Goal: Answer question/provide support: Share knowledge or assist other users

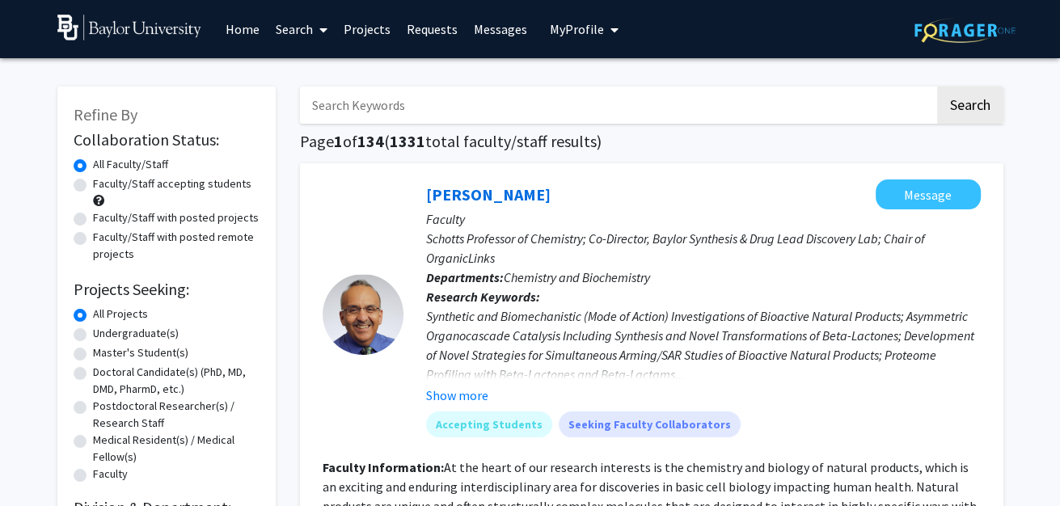
click at [444, 34] on link "Requests" at bounding box center [432, 29] width 67 height 57
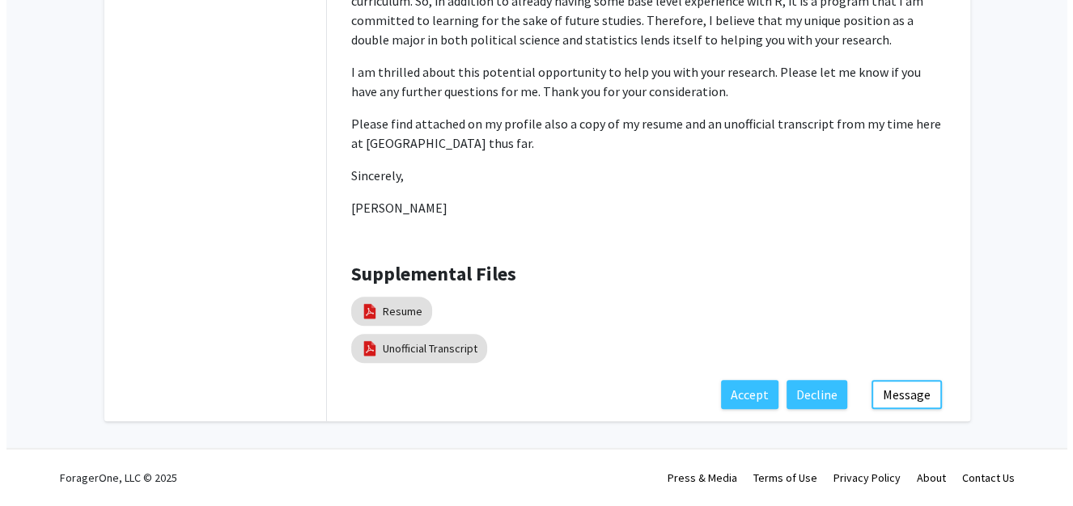
scroll to position [885, 0]
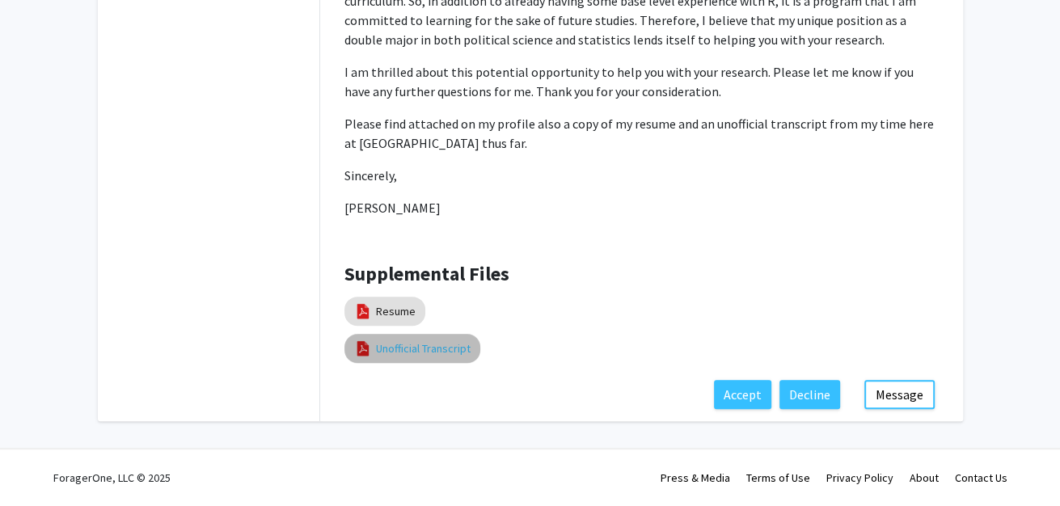
click at [425, 341] on link "Unofficial Transcript" at bounding box center [423, 349] width 95 height 17
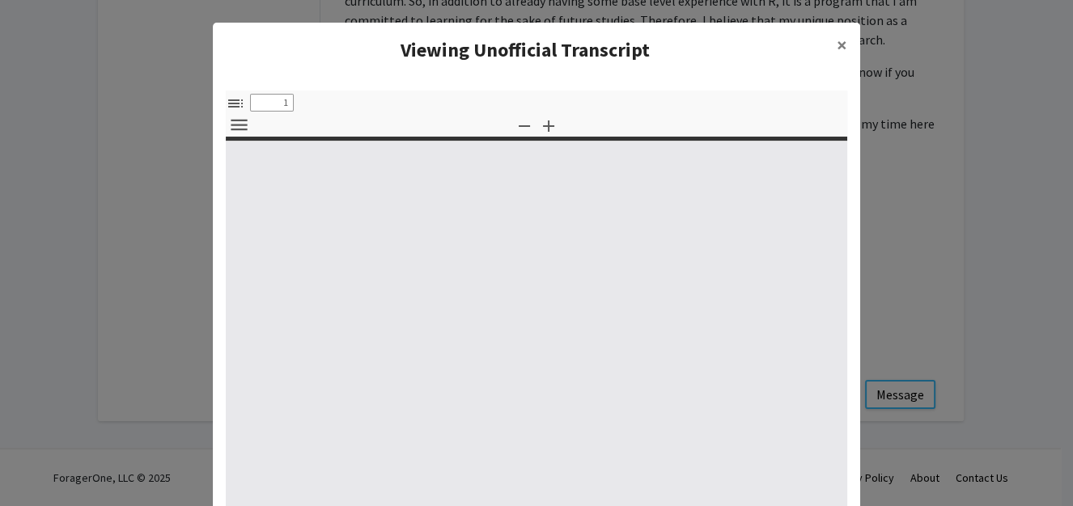
select select "custom"
type input "0"
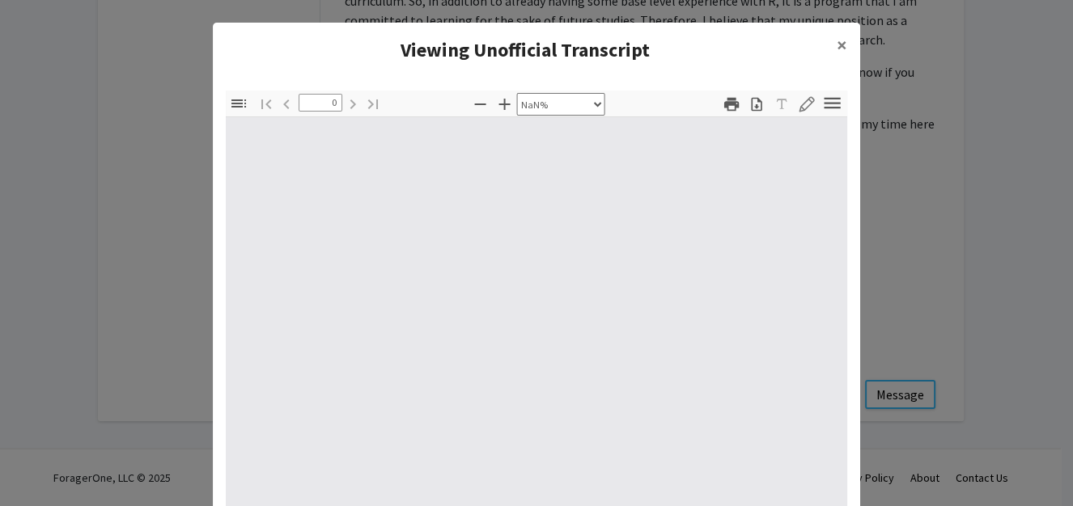
select select "auto"
type input "1"
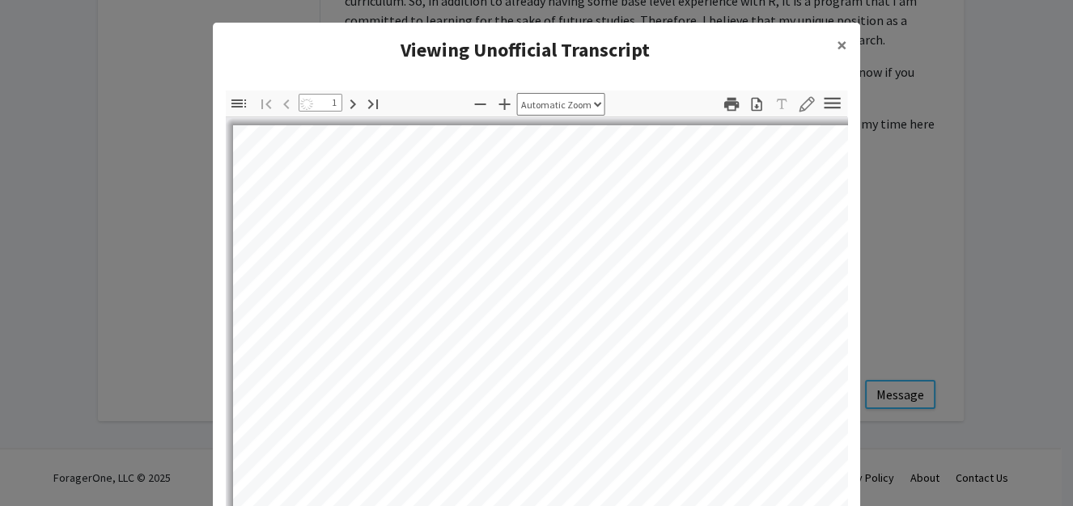
select select "auto"
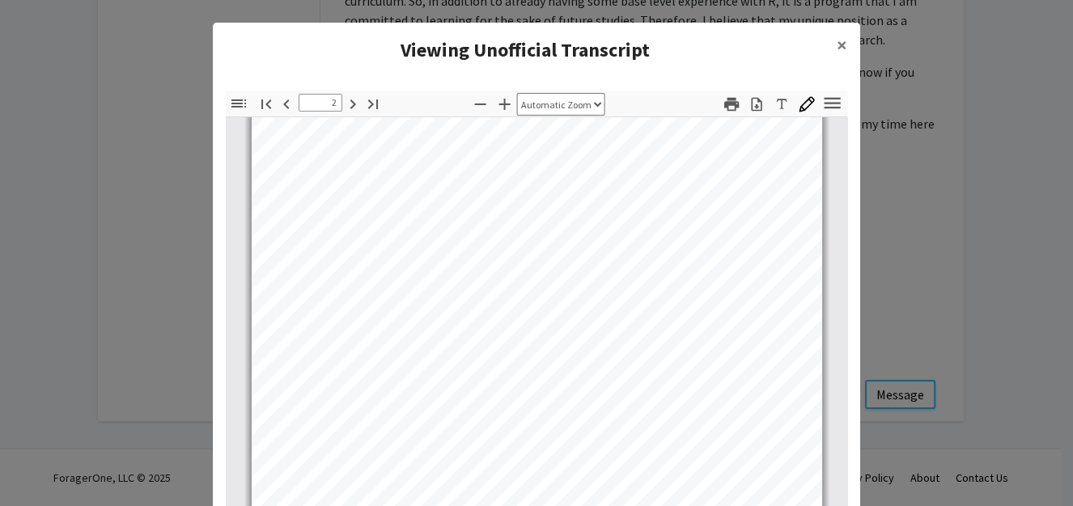
scroll to position [1174, 0]
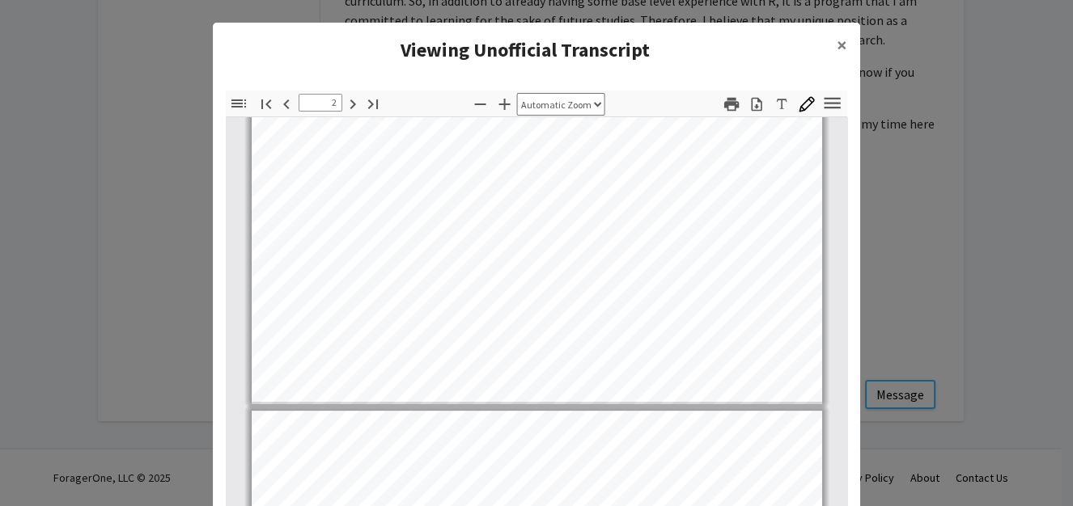
type input "3"
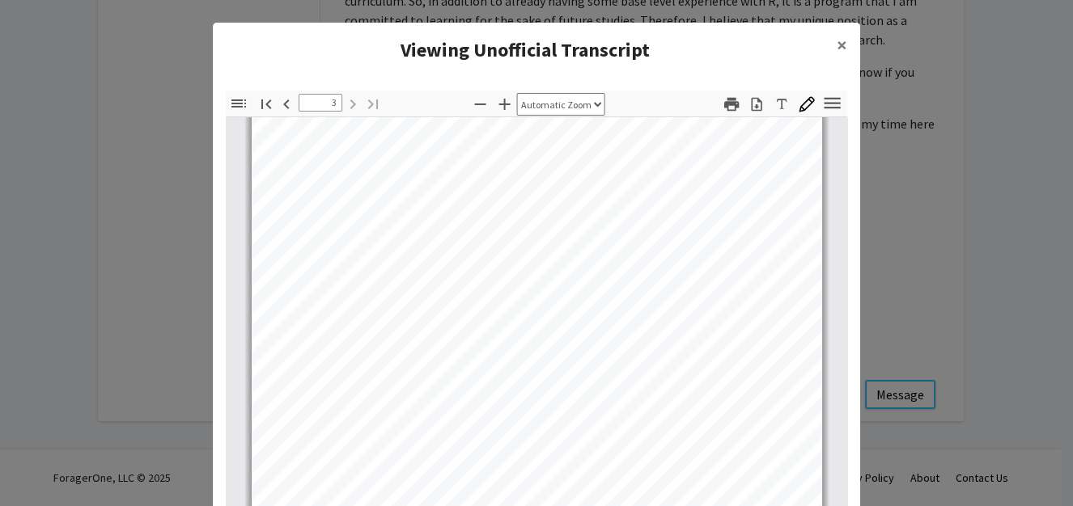
scroll to position [1733, 0]
click at [823, 57] on button "×" at bounding box center [841, 45] width 36 height 45
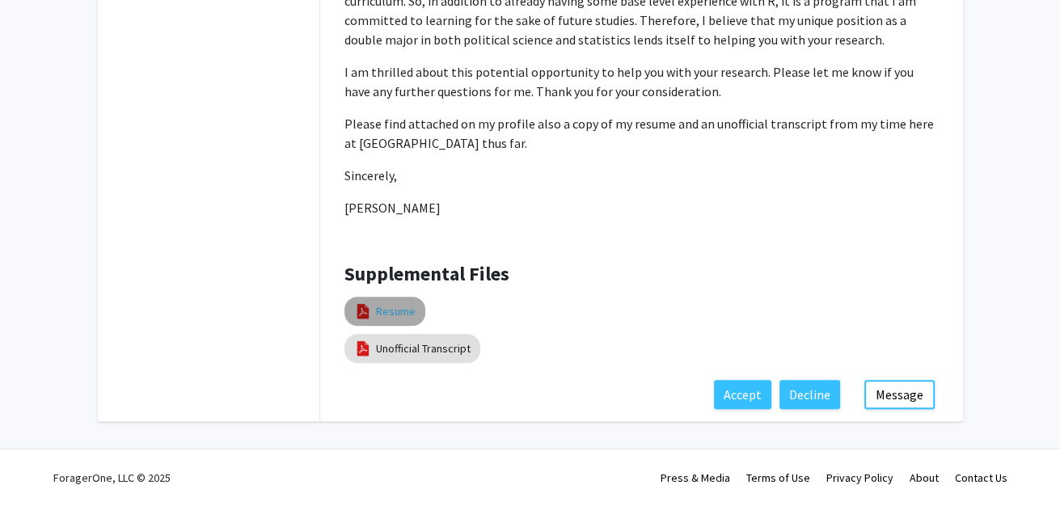
click at [377, 303] on link "Resume" at bounding box center [396, 311] width 40 height 17
select select "custom"
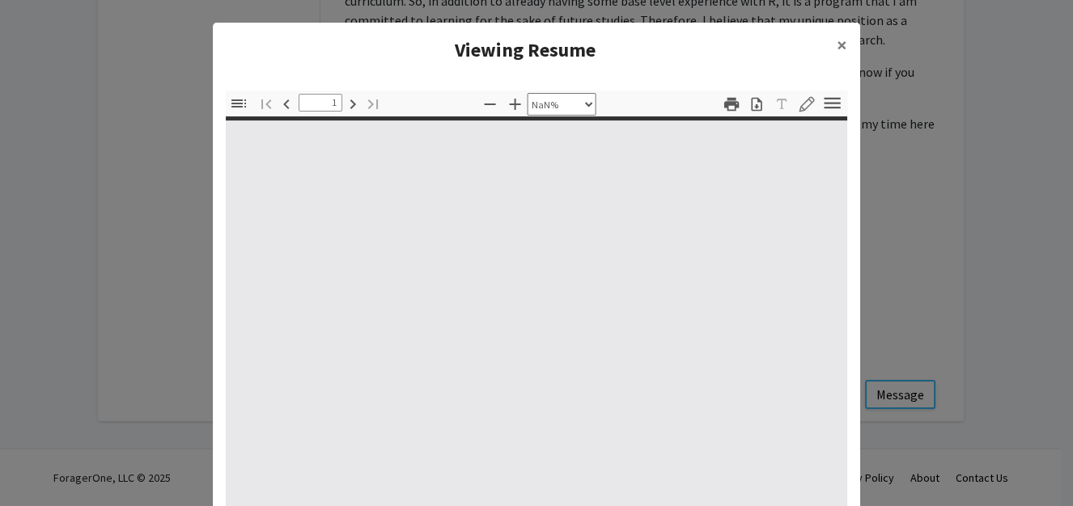
type input "0"
select select "custom"
click at [837, 53] on span "×" at bounding box center [841, 44] width 11 height 25
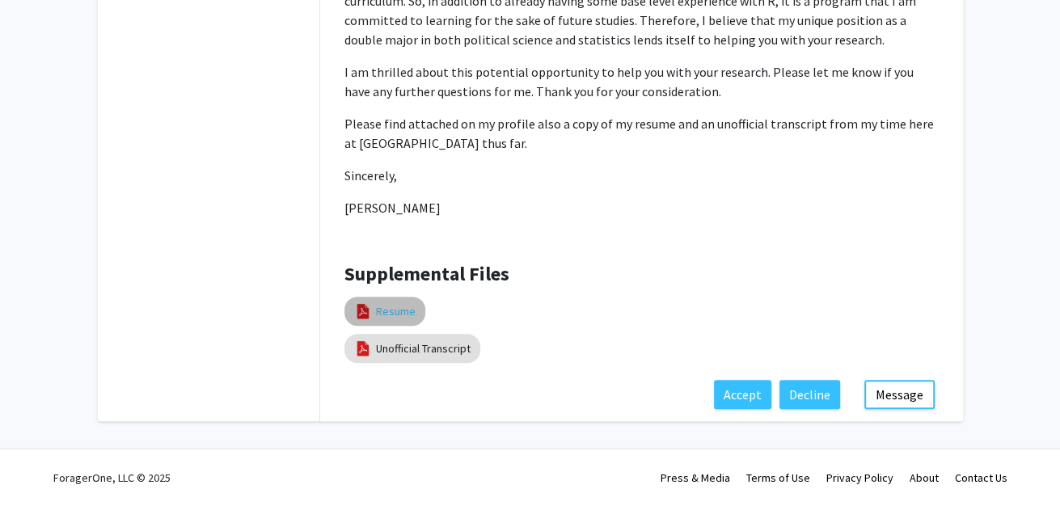
click at [391, 303] on link "Resume" at bounding box center [396, 311] width 40 height 17
select select "custom"
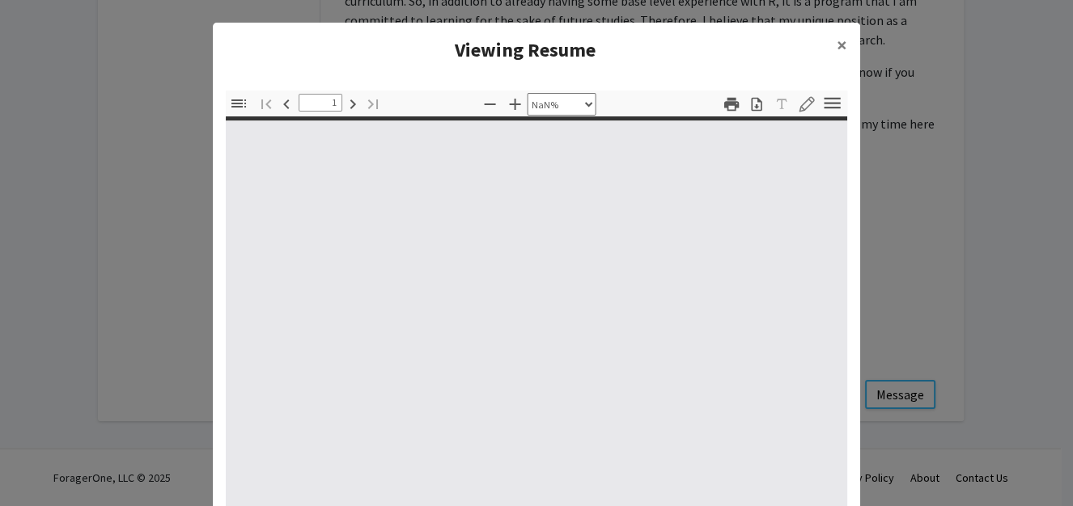
type input "0"
select select "custom"
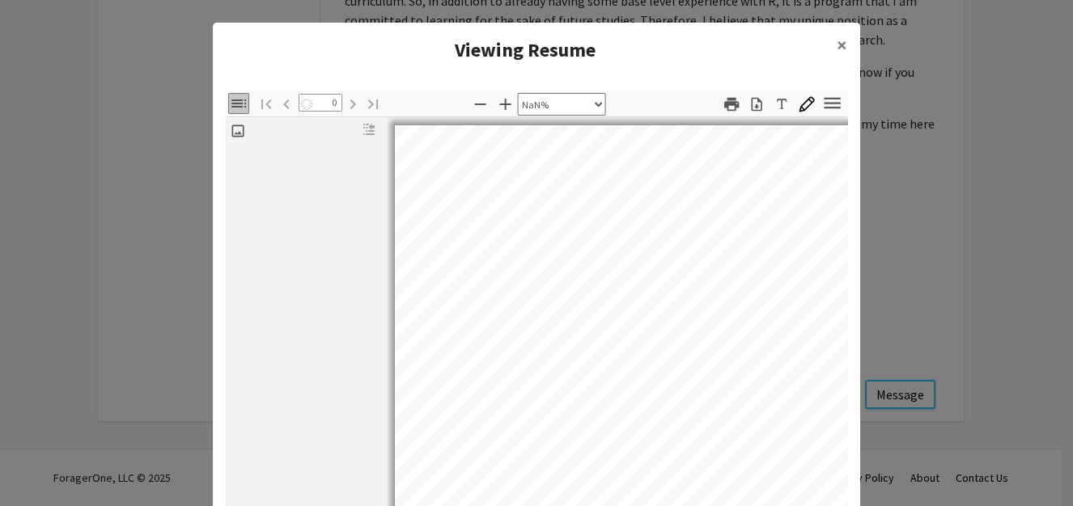
type input "1"
select select "auto"
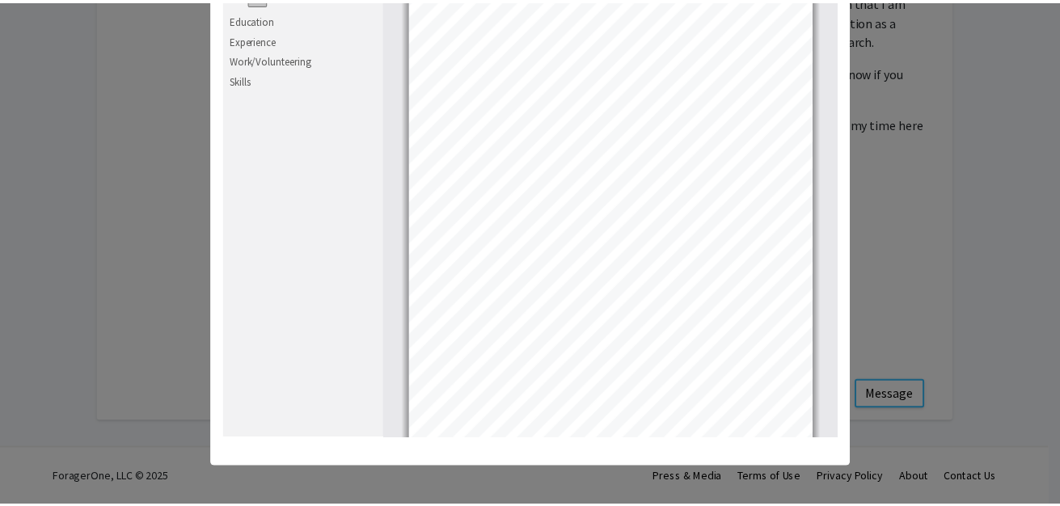
scroll to position [0, 0]
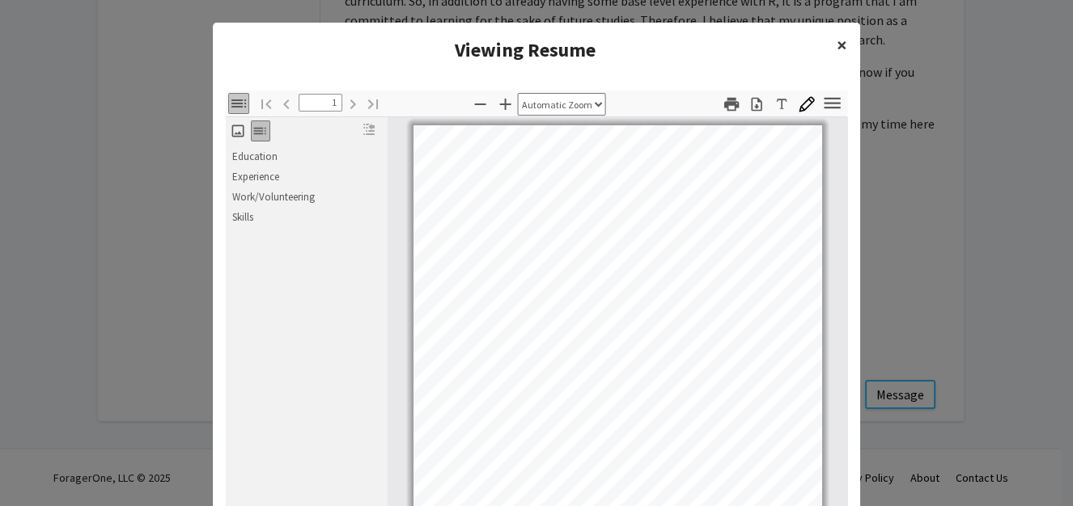
click at [840, 61] on button "×" at bounding box center [841, 45] width 36 height 45
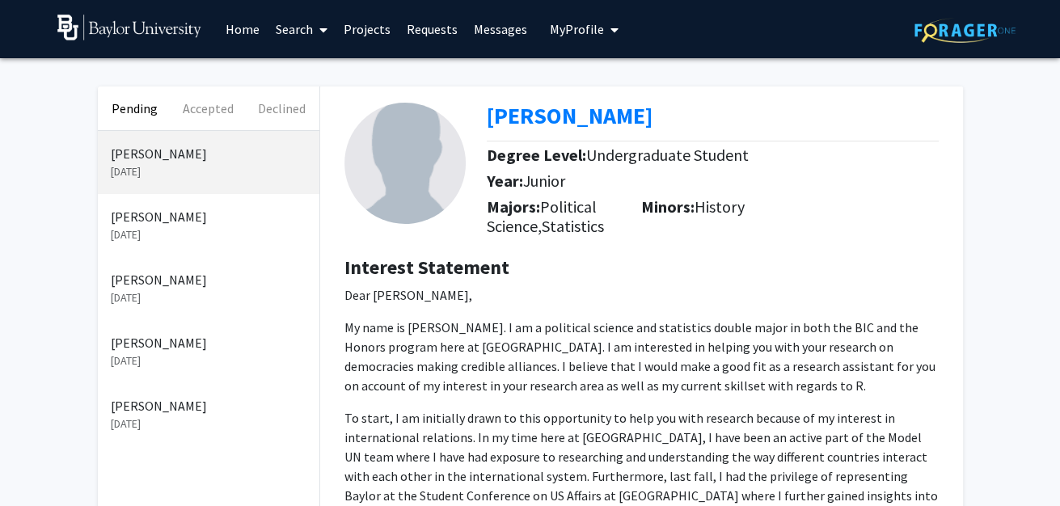
click at [163, 433] on p "[DATE]" at bounding box center [209, 424] width 196 height 17
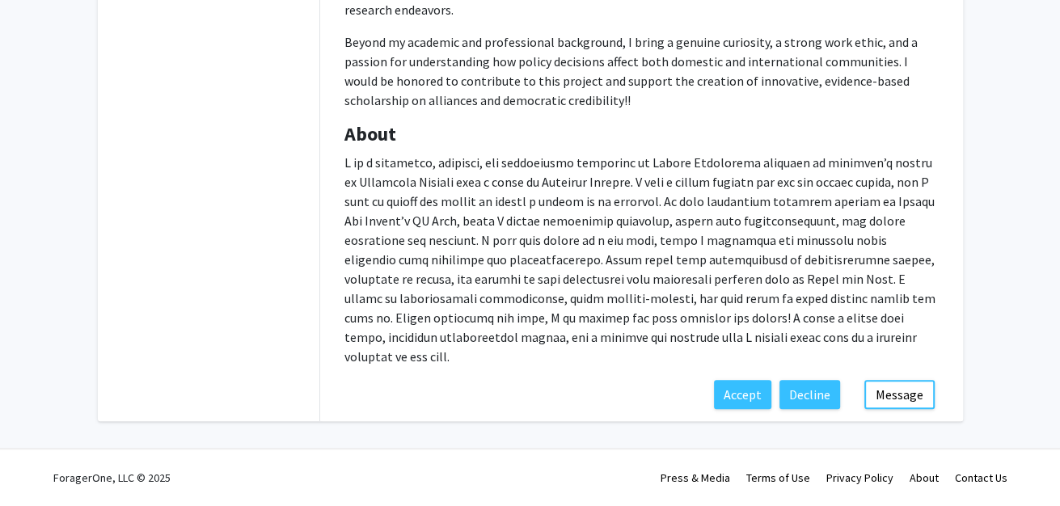
scroll to position [986, 0]
click at [883, 387] on button "Message" at bounding box center [900, 394] width 70 height 29
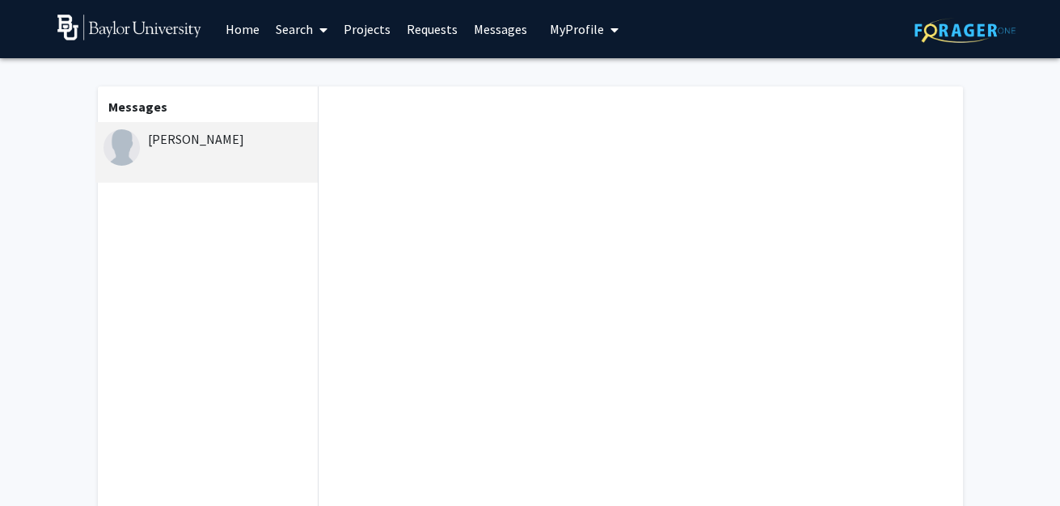
click at [252, 146] on div "[PERSON_NAME]" at bounding box center [209, 138] width 211 height 19
click at [496, 19] on link "Messages" at bounding box center [501, 29] width 70 height 57
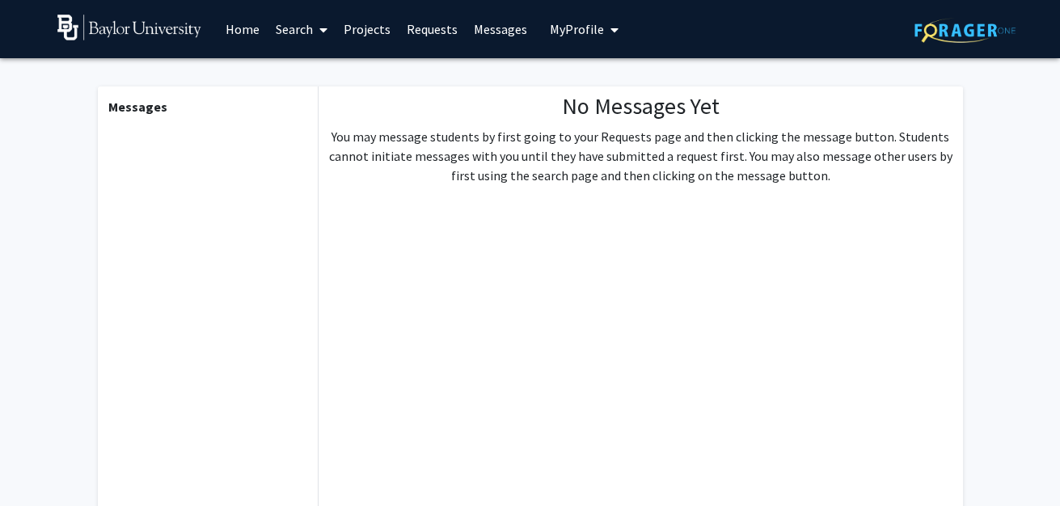
click at [408, 22] on link "Requests" at bounding box center [432, 29] width 67 height 57
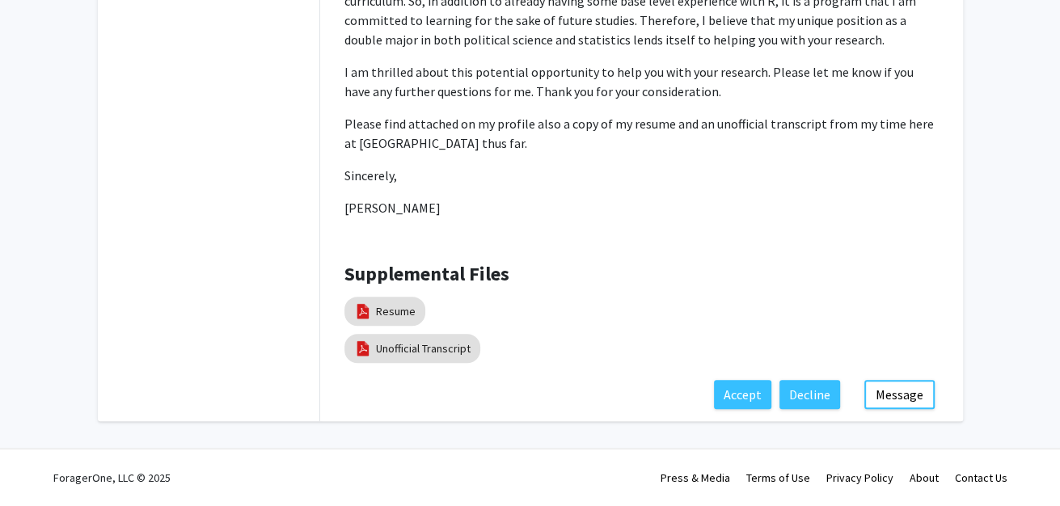
scroll to position [885, 0]
click at [910, 380] on button "Message" at bounding box center [900, 394] width 70 height 29
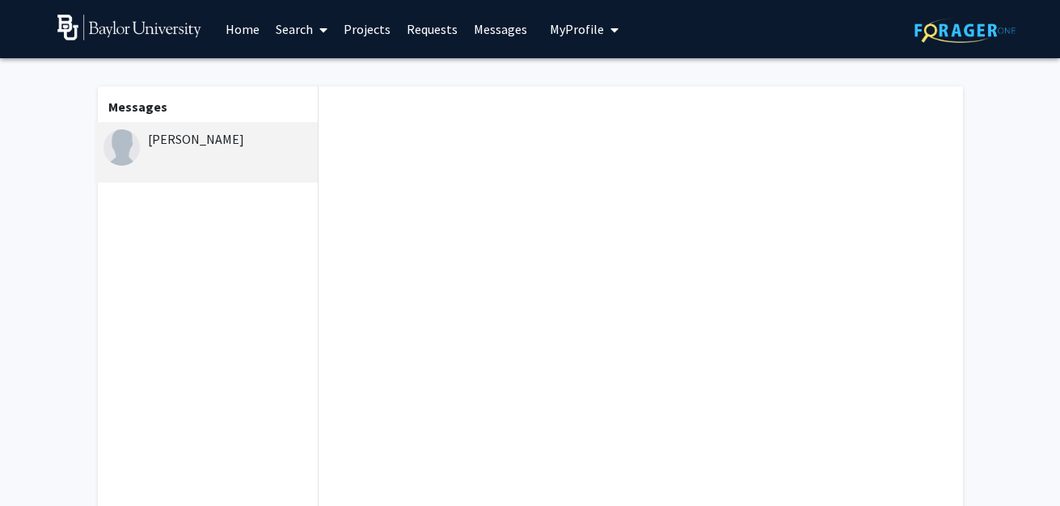
click at [214, 149] on div "[PERSON_NAME]" at bounding box center [209, 138] width 211 height 19
click at [497, 32] on link "Messages" at bounding box center [501, 29] width 70 height 57
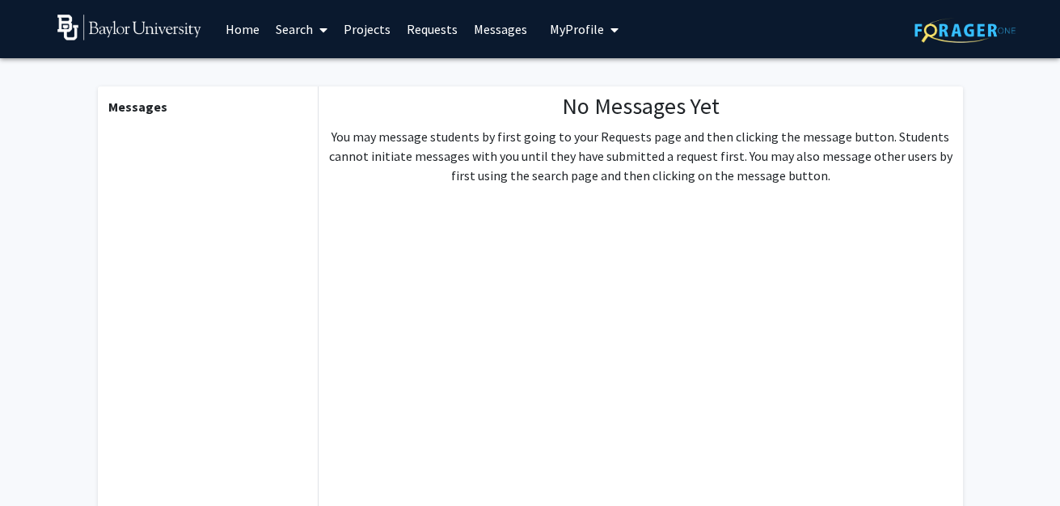
click at [297, 38] on link "Search" at bounding box center [302, 29] width 68 height 57
click at [298, 101] on span "Students" at bounding box center [317, 107] width 99 height 32
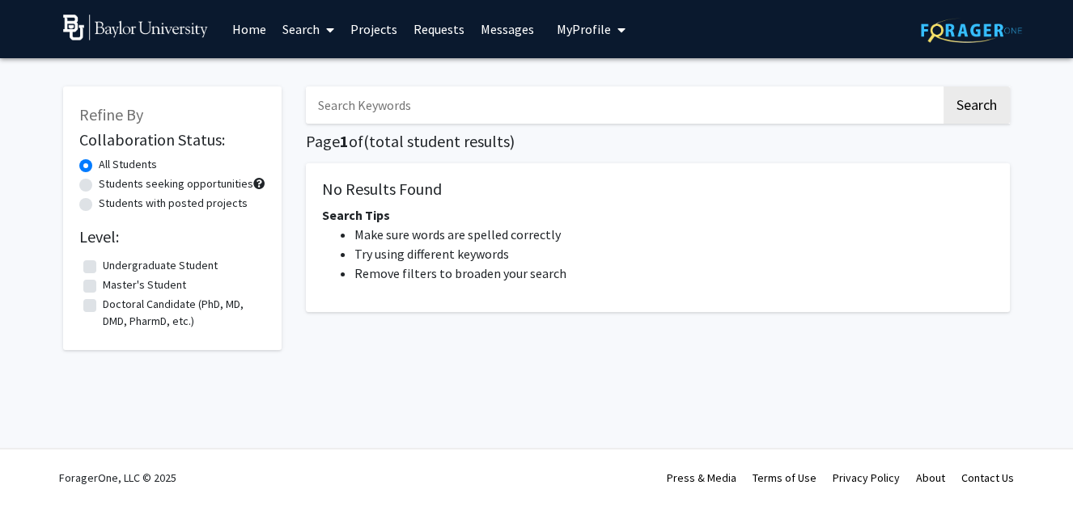
click at [382, 108] on input "Search Keywords" at bounding box center [623, 105] width 635 height 37
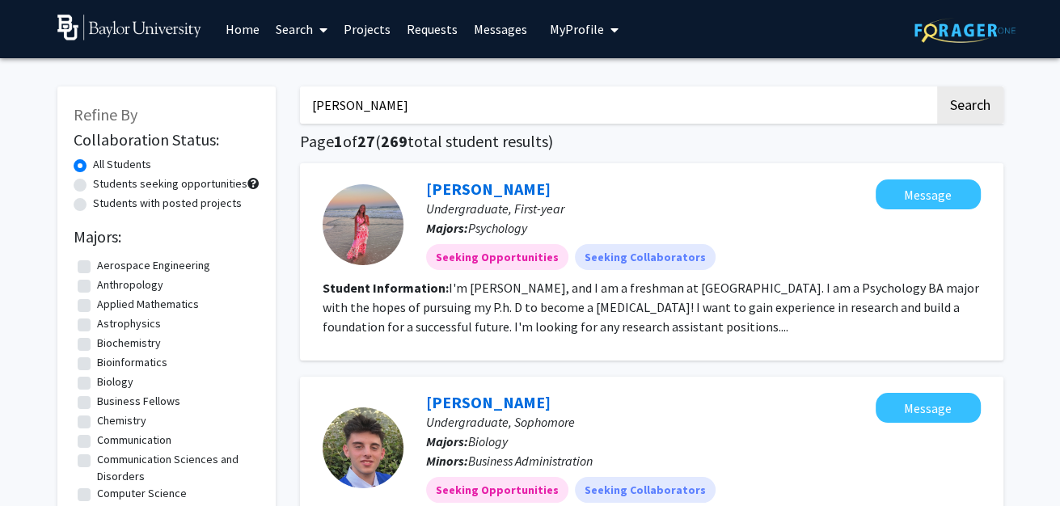
type input "[PERSON_NAME]"
click at [937, 87] on button "Search" at bounding box center [970, 105] width 66 height 37
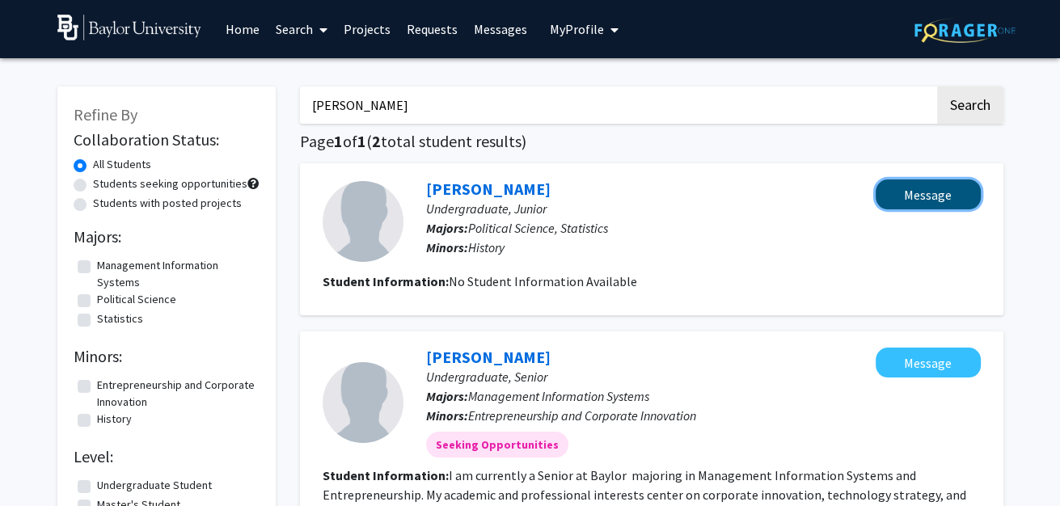
click at [914, 204] on button "Message" at bounding box center [928, 195] width 105 height 30
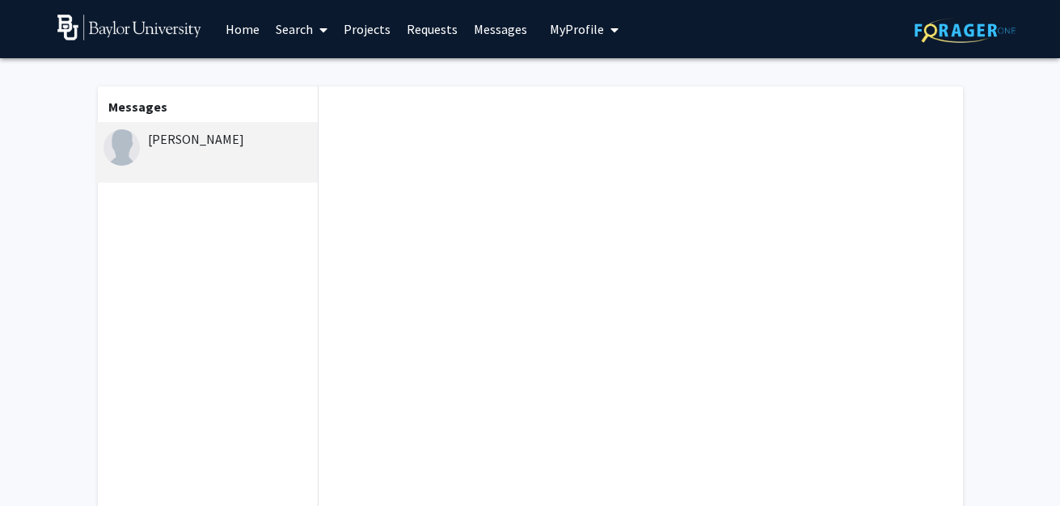
click at [229, 139] on div "[PERSON_NAME]" at bounding box center [209, 138] width 211 height 19
click at [231, 149] on div "[PERSON_NAME]" at bounding box center [209, 138] width 211 height 19
click at [505, 23] on link "Messages" at bounding box center [501, 29] width 70 height 57
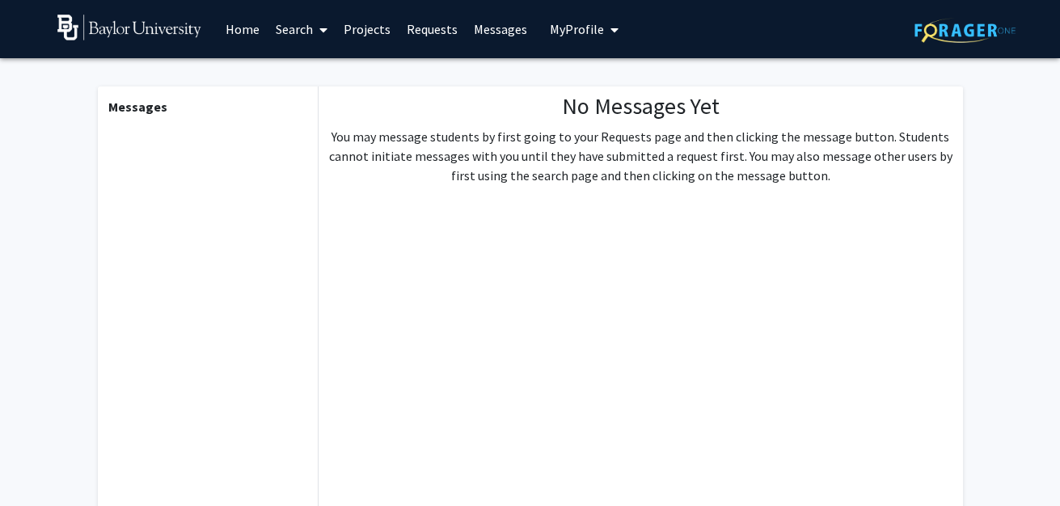
click at [505, 23] on link "Messages" at bounding box center [501, 29] width 70 height 57
click at [427, 43] on link "Requests" at bounding box center [432, 29] width 67 height 57
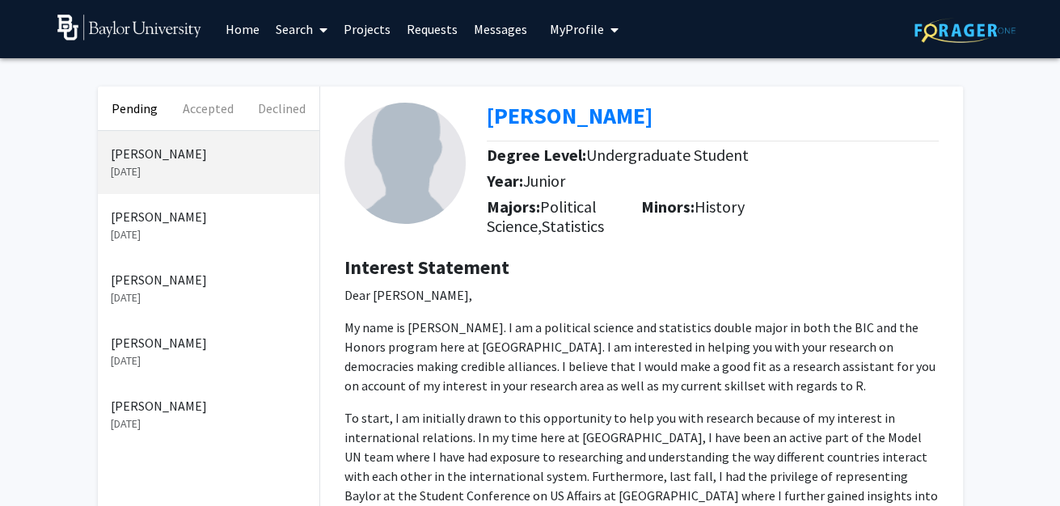
click at [200, 222] on p "[PERSON_NAME]" at bounding box center [209, 216] width 196 height 19
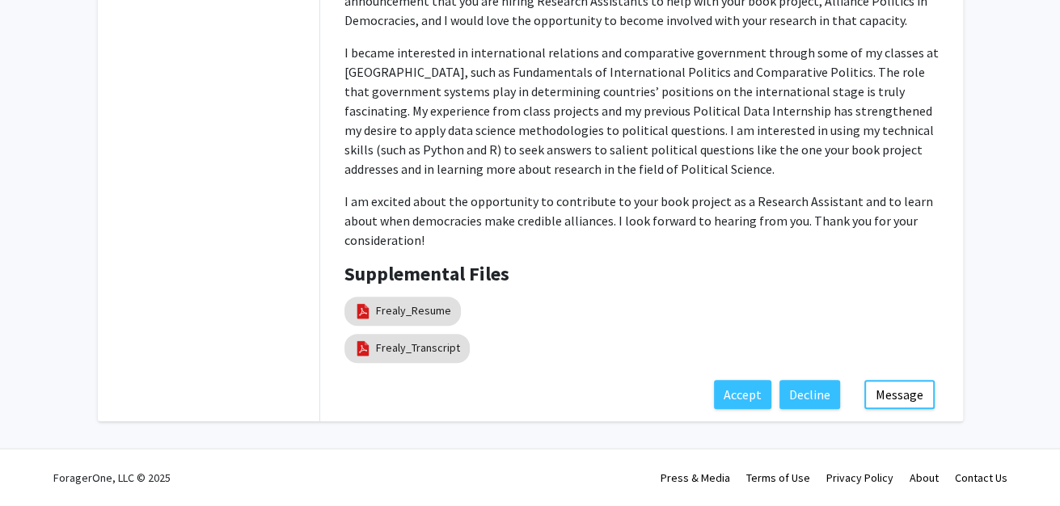
scroll to position [703, 0]
click at [714, 400] on button "Accept" at bounding box center [742, 394] width 57 height 29
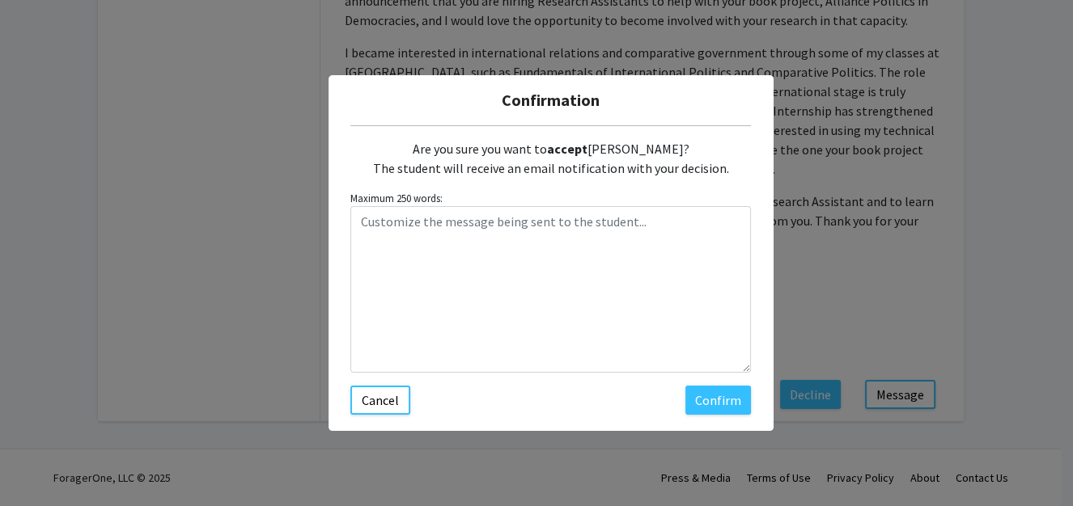
click at [372, 415] on div "Are you sure you want to accept Daniela Frealy? The student will receive an ema…" at bounding box center [550, 270] width 400 height 290
click at [370, 415] on button "Cancel" at bounding box center [380, 400] width 60 height 29
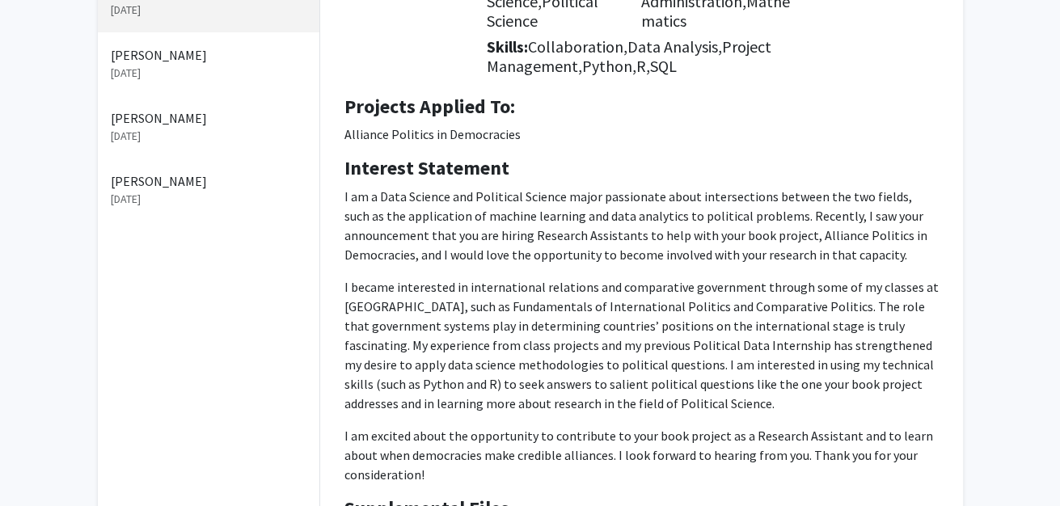
scroll to position [0, 0]
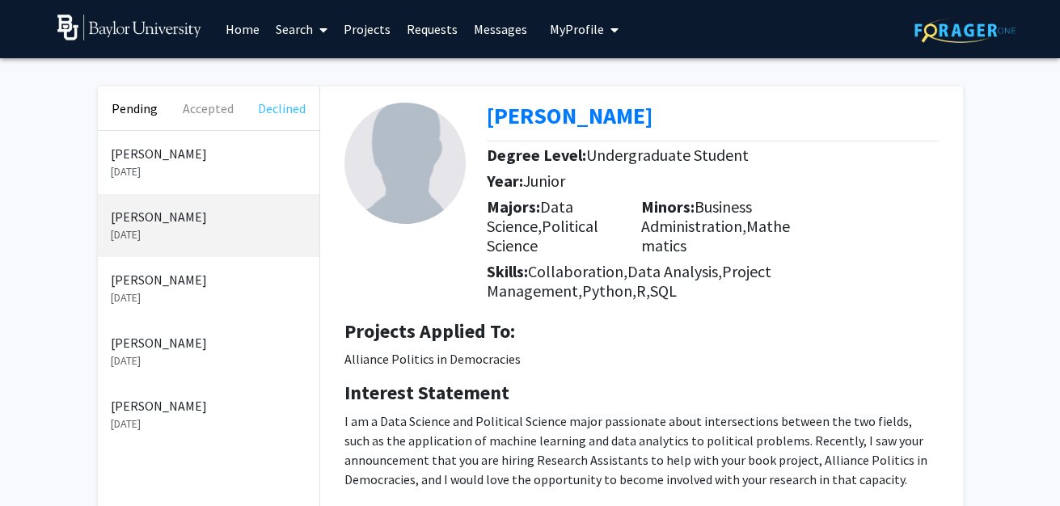
click at [294, 112] on button "Declined" at bounding box center [282, 109] width 74 height 44
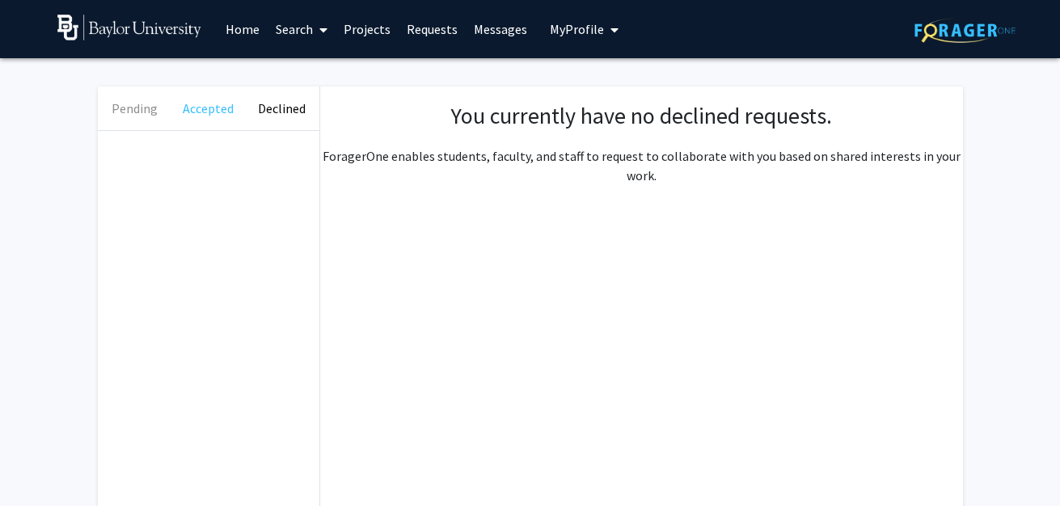
click at [209, 112] on button "Accepted" at bounding box center [208, 109] width 74 height 44
click at [125, 105] on button "Pending" at bounding box center [135, 109] width 74 height 44
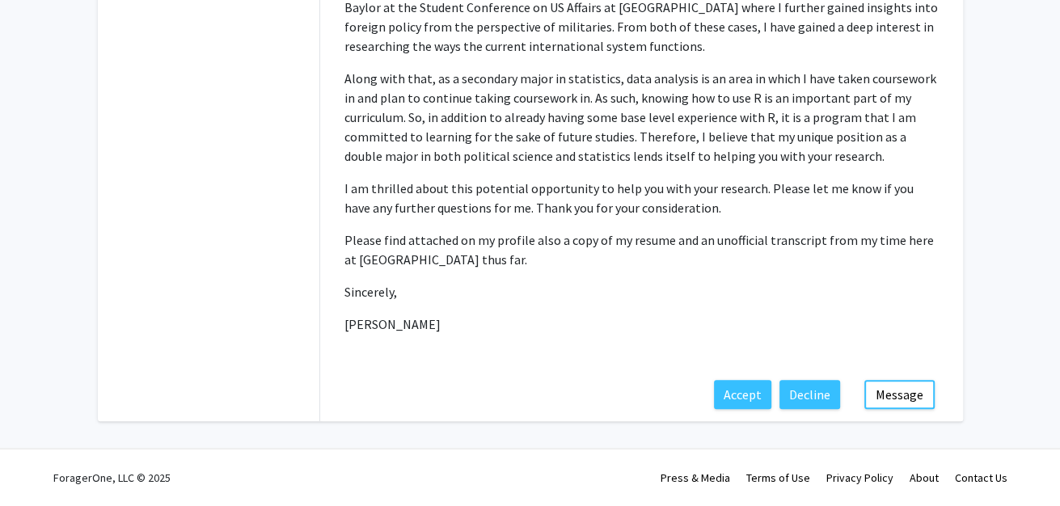
scroll to position [752, 0]
click at [714, 382] on button "Accept" at bounding box center [742, 394] width 57 height 29
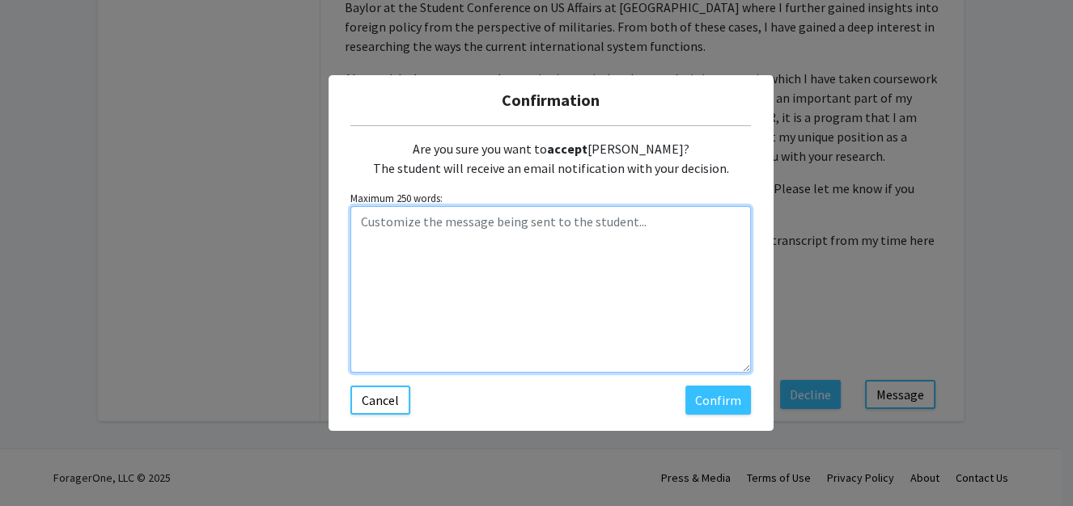
click at [493, 294] on textarea "Customize the message being sent to the student..." at bounding box center [550, 289] width 400 height 167
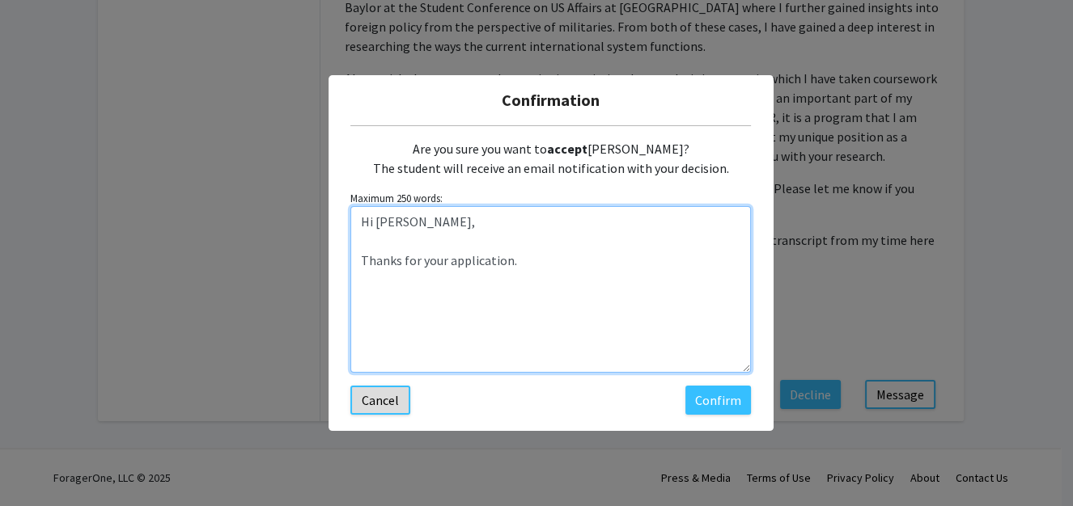
type textarea "Hi Michael, Thanks for your application."
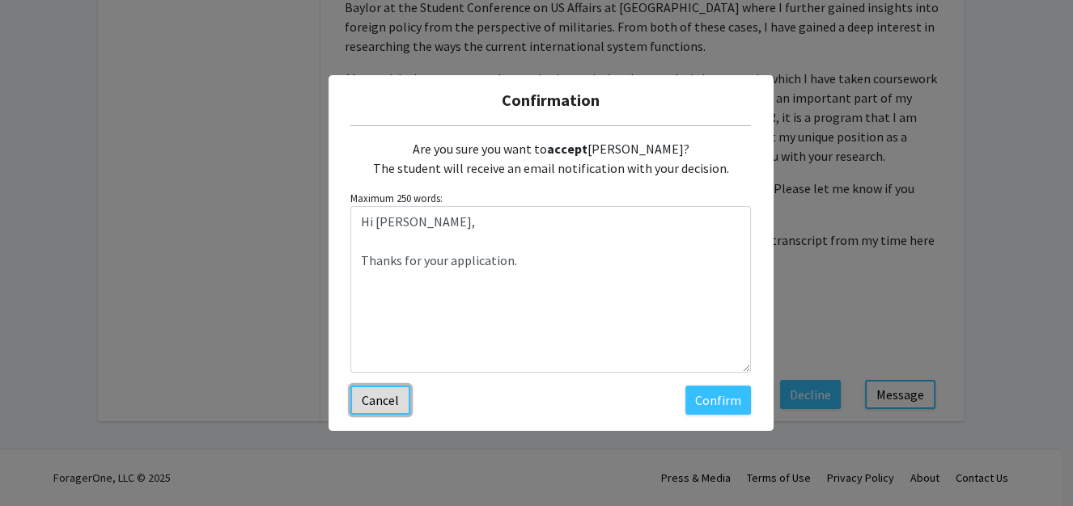
click at [363, 415] on button "Cancel" at bounding box center [380, 400] width 60 height 29
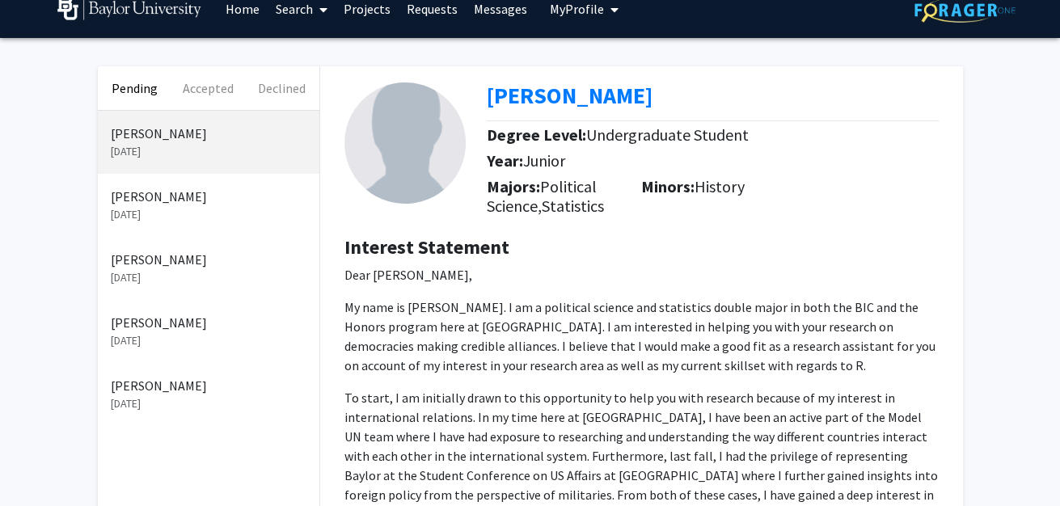
scroll to position [0, 0]
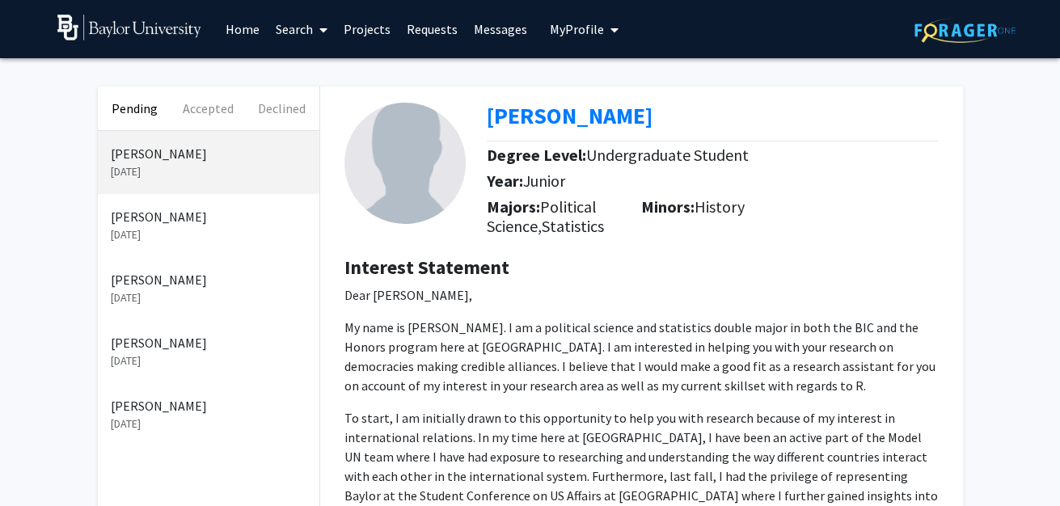
click at [154, 226] on p "[PERSON_NAME]" at bounding box center [209, 216] width 196 height 19
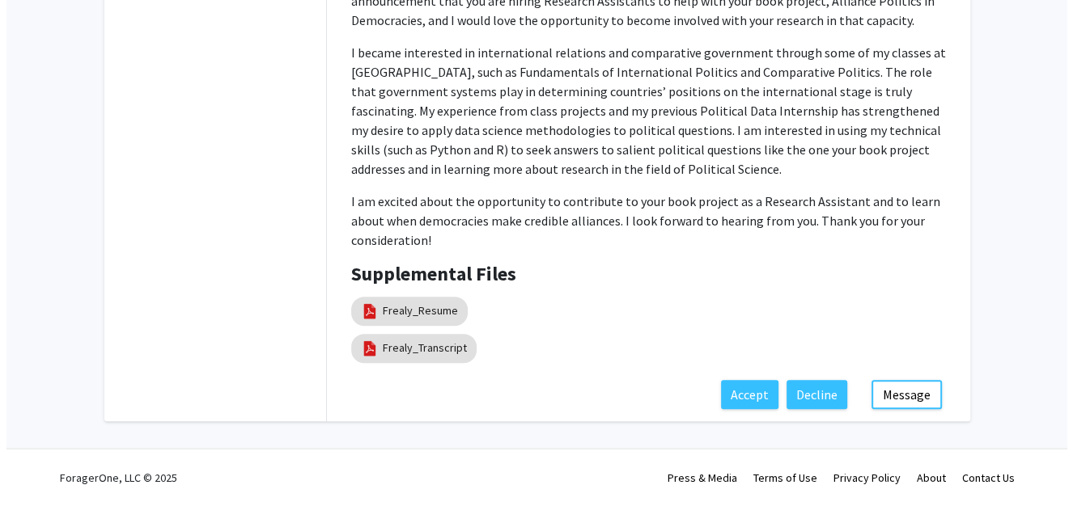
scroll to position [703, 0]
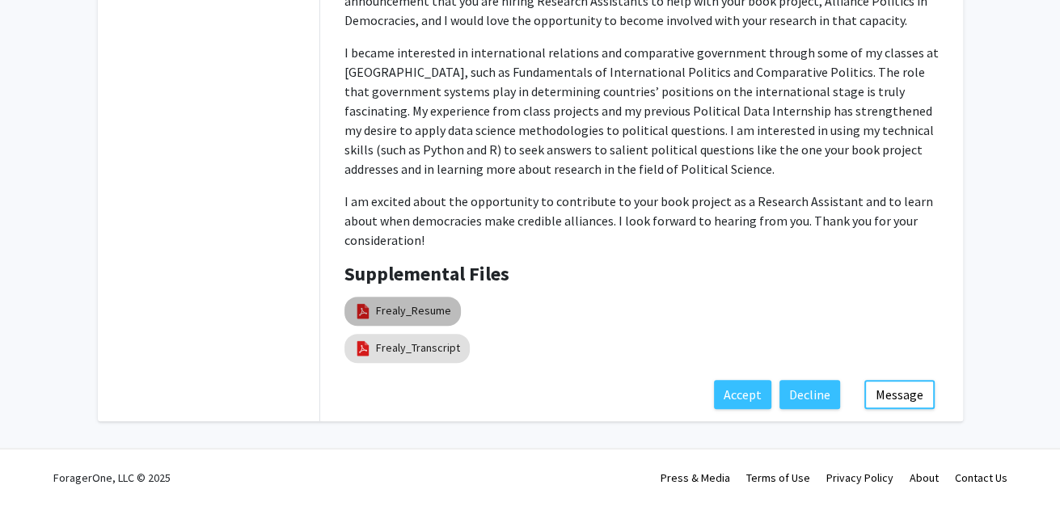
click at [402, 294] on div "Frealy_Resume" at bounding box center [402, 312] width 123 height 36
click at [395, 303] on link "Frealy_Resume" at bounding box center [413, 311] width 75 height 17
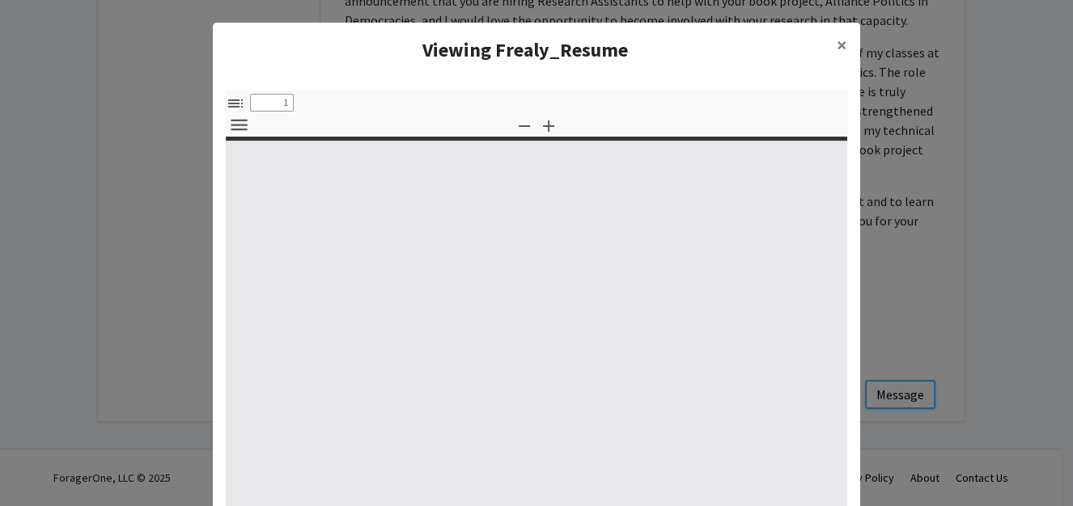
select select "custom"
type input "0"
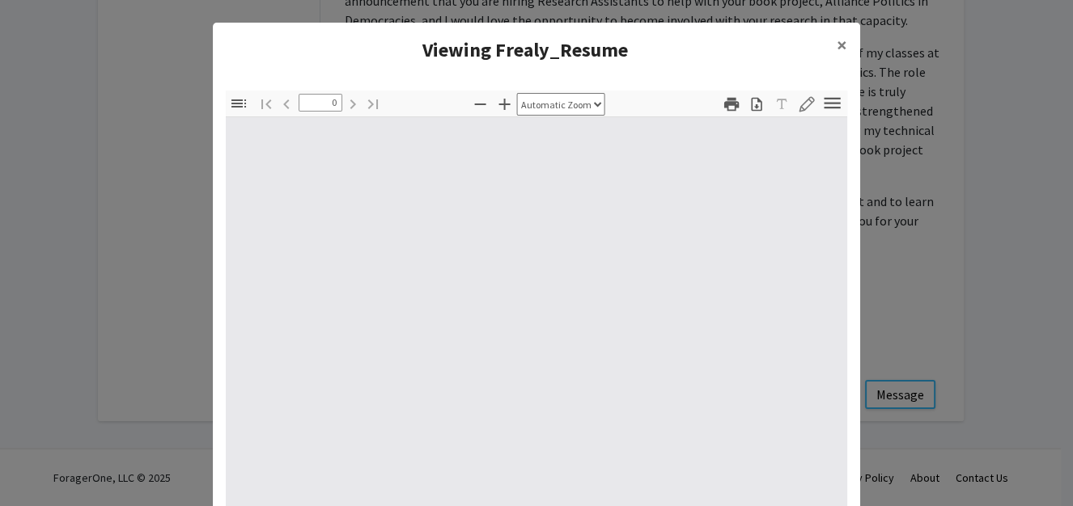
select select "custom"
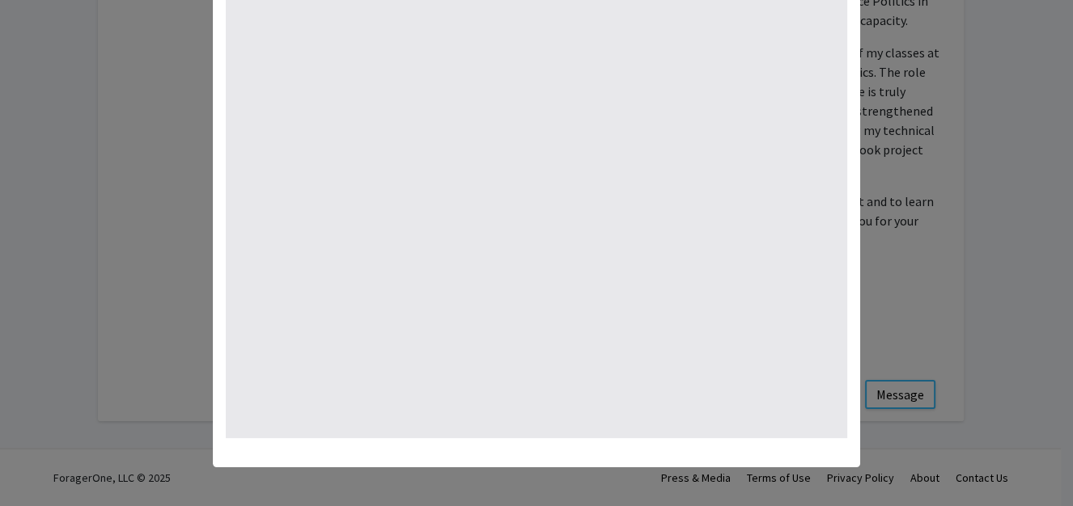
scroll to position [0, 0]
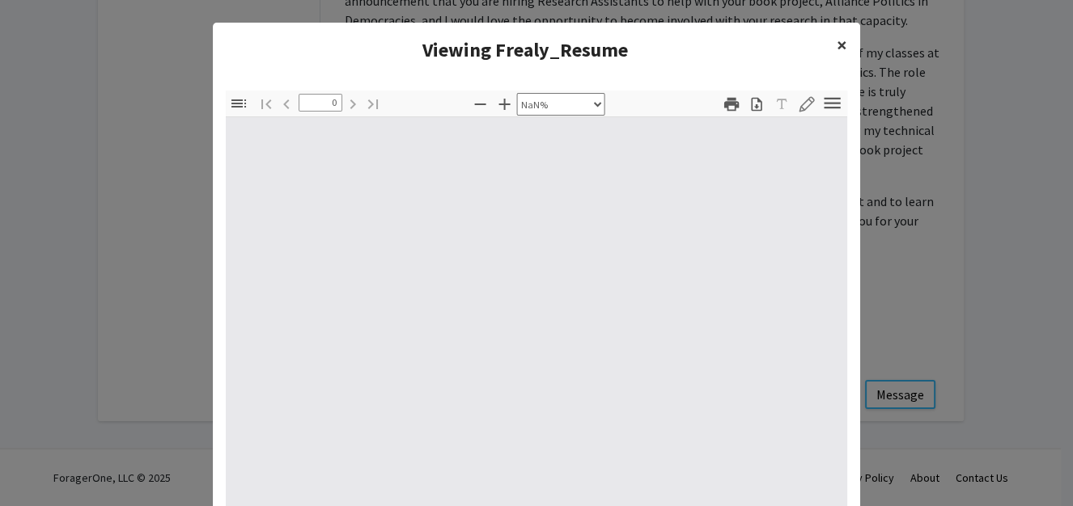
click at [823, 48] on button "×" at bounding box center [841, 45] width 36 height 45
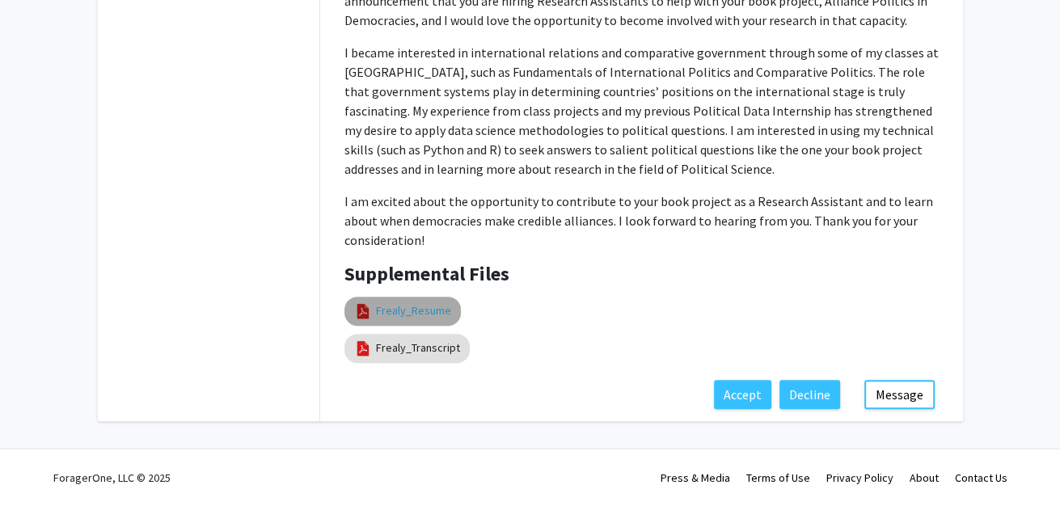
click at [422, 303] on link "Frealy_Resume" at bounding box center [413, 311] width 75 height 17
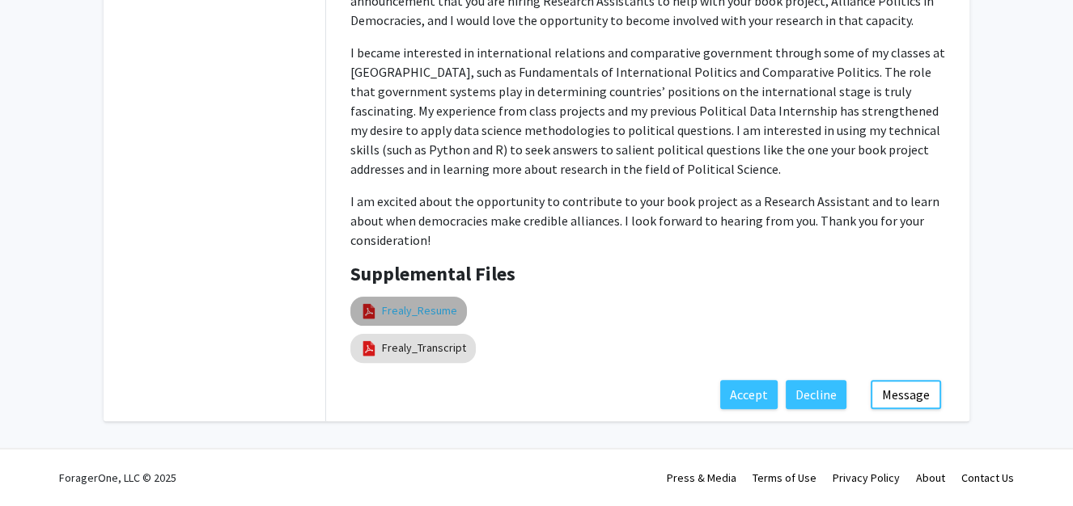
select select "custom"
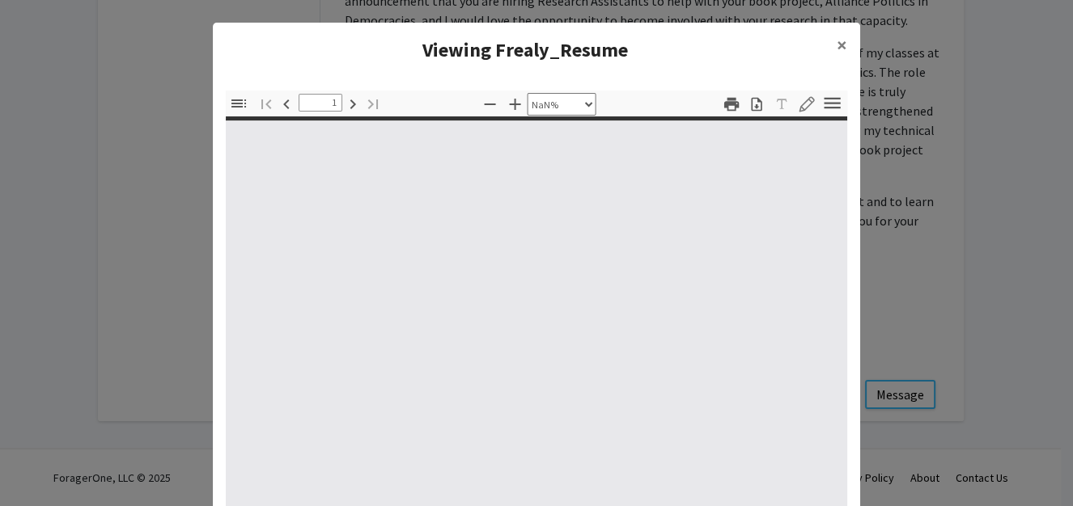
type input "0"
select select "auto"
type input "1"
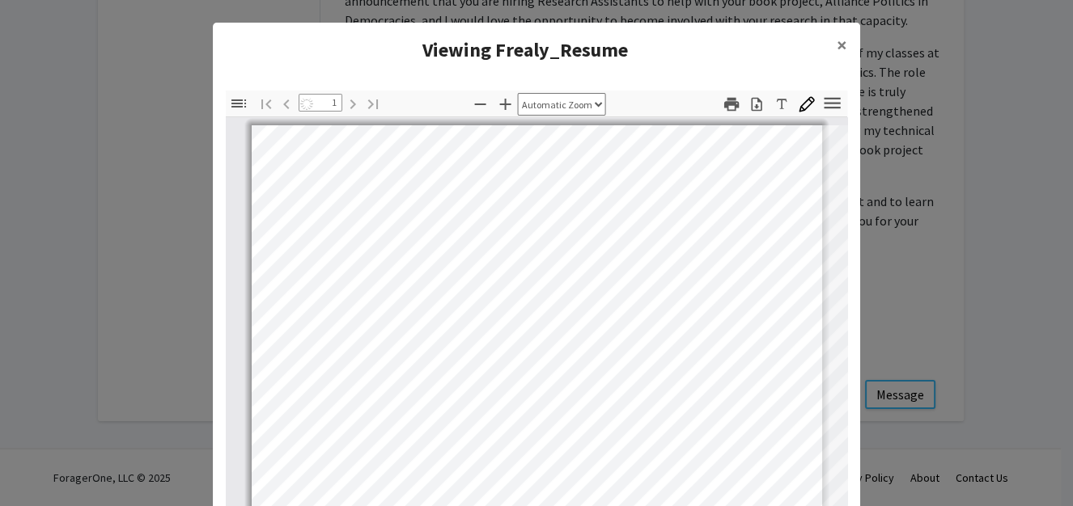
select select "auto"
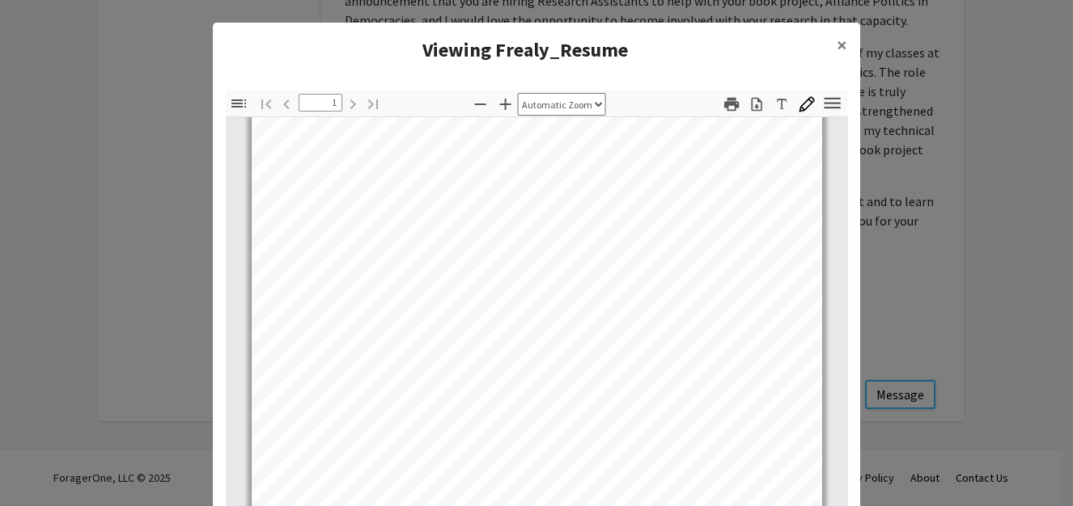
scroll to position [294, 0]
click at [666, 299] on ng-component "Viewing Frealy_Resume × Thumbnails Document Outline Attachments Layers Current …" at bounding box center [536, 306] width 647 height 566
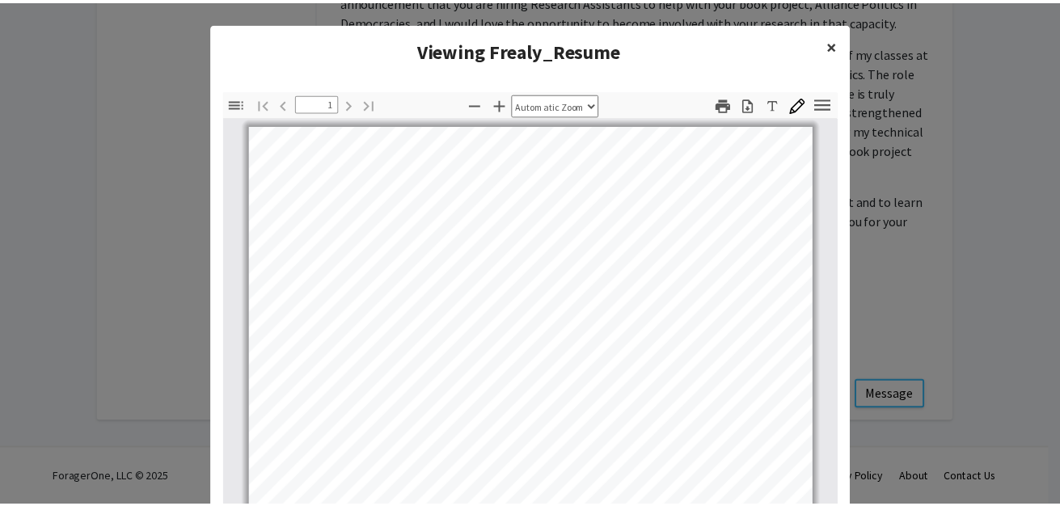
scroll to position [49, 0]
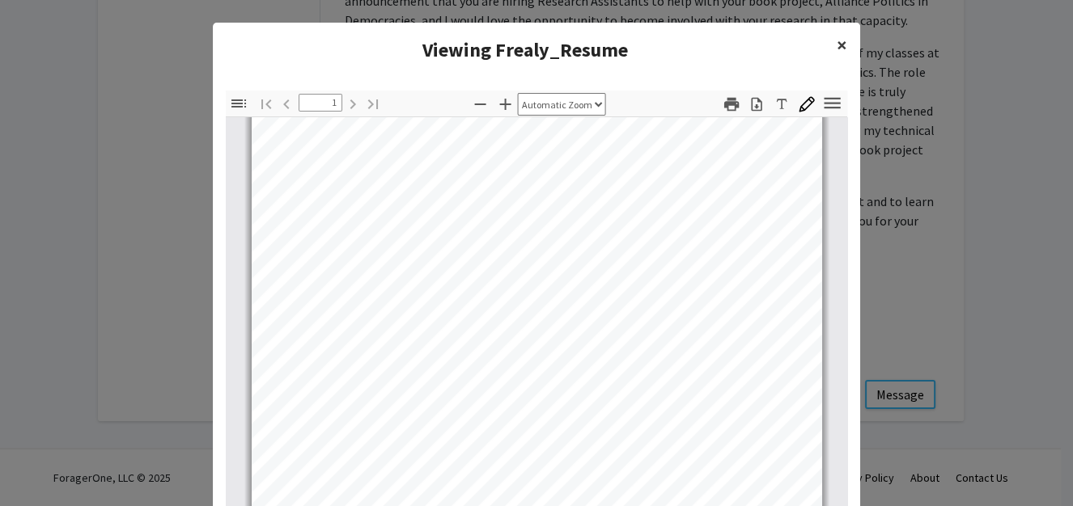
click at [836, 52] on span "×" at bounding box center [841, 44] width 11 height 25
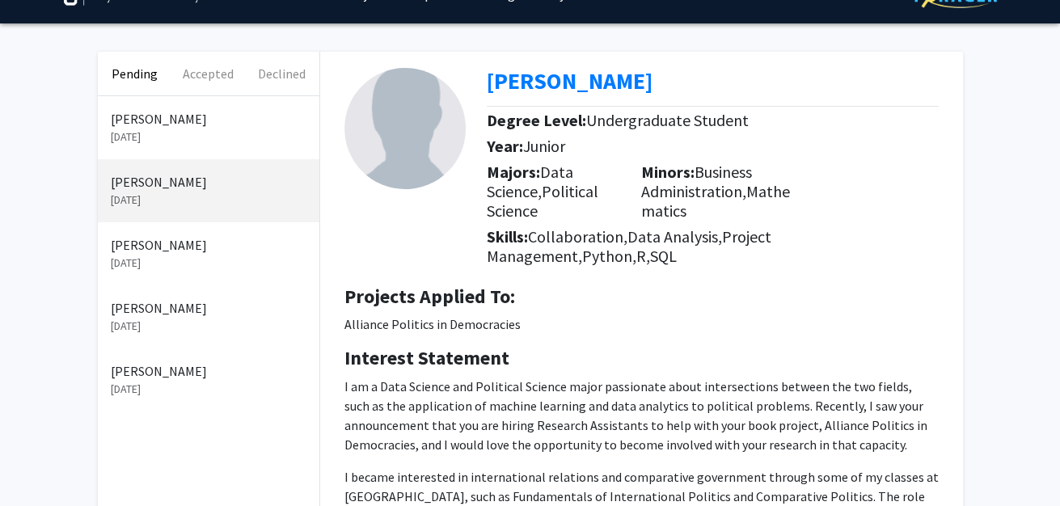
scroll to position [0, 0]
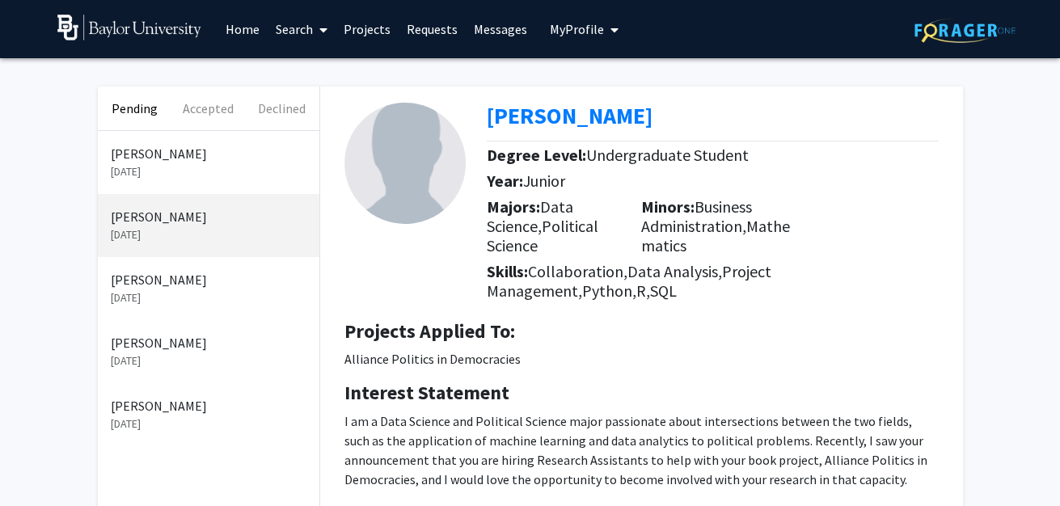
click at [175, 177] on p "[DATE]" at bounding box center [209, 171] width 196 height 17
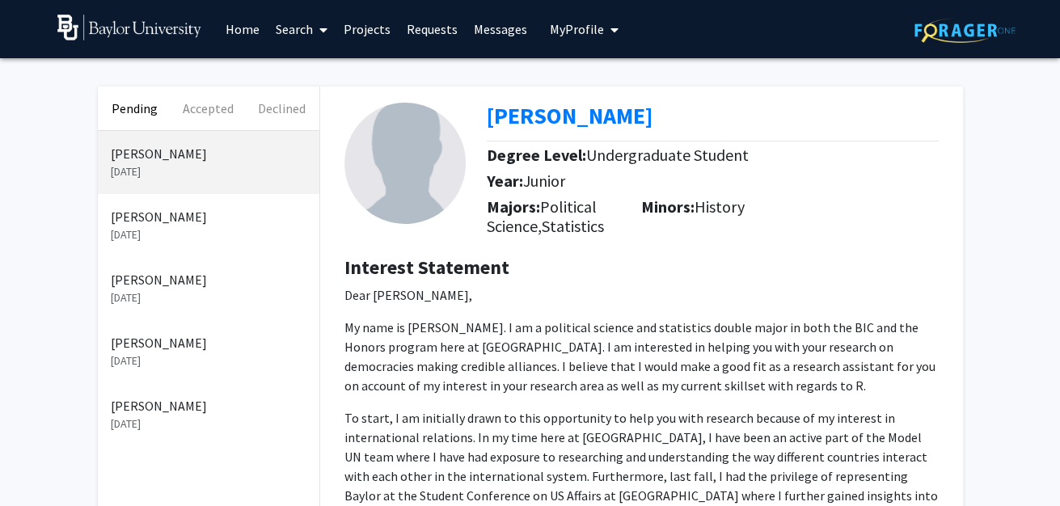
click at [170, 290] on p "[PERSON_NAME]" at bounding box center [209, 279] width 196 height 19
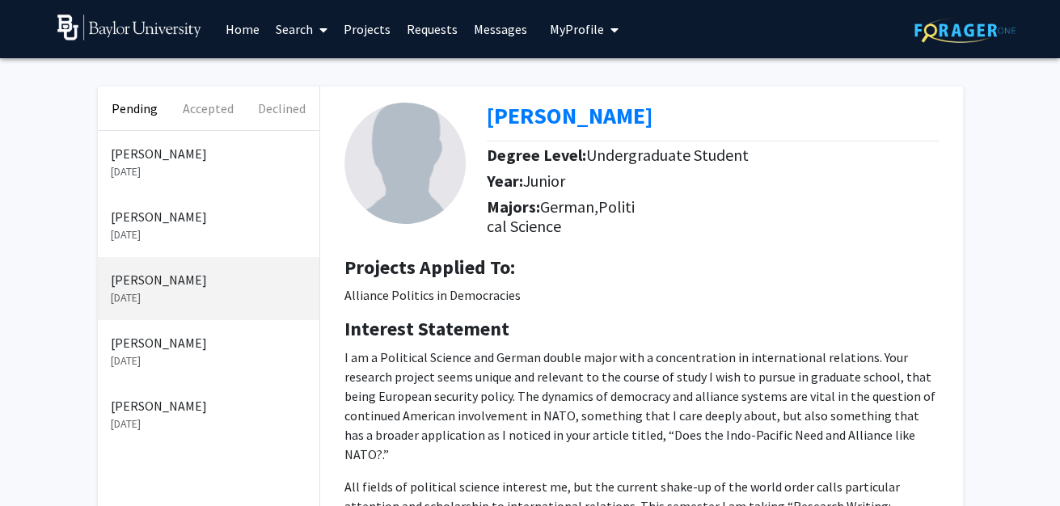
click at [204, 163] on p "[PERSON_NAME]" at bounding box center [209, 153] width 196 height 19
